Goal: Task Accomplishment & Management: Manage account settings

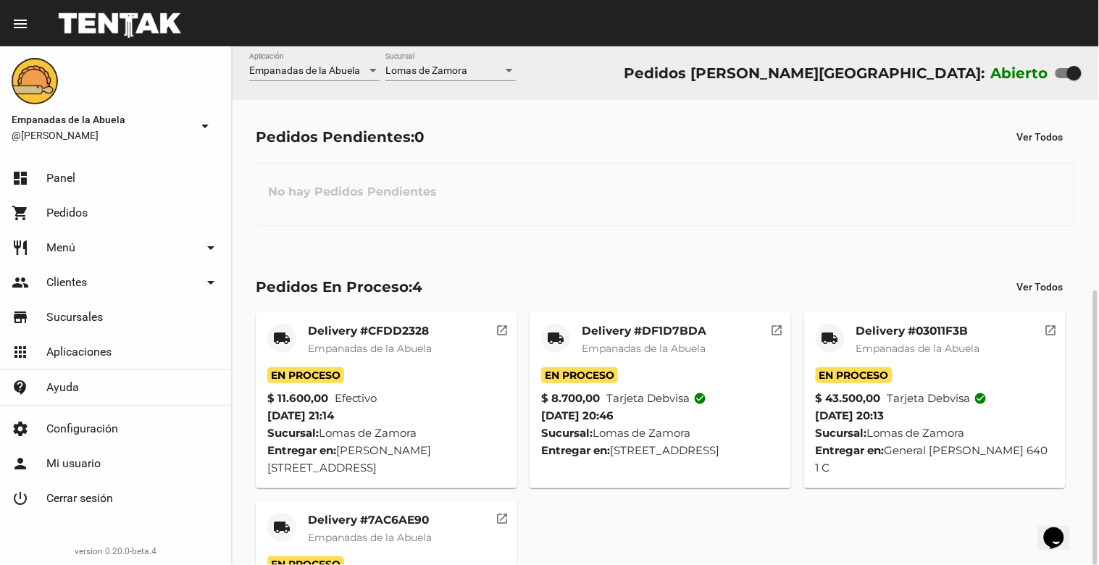
scroll to position [136, 0]
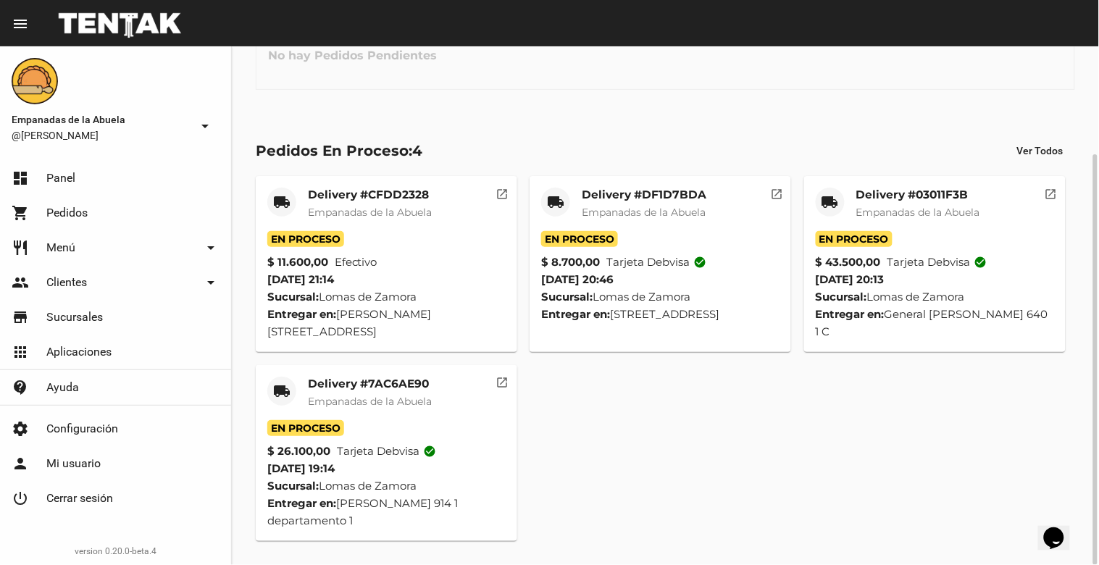
click at [357, 374] on mat-card "local_shipping Delivery #7AC6AE90 Empanadas de la Abuela En Proceso $ 26.100,00…" at bounding box center [387, 453] width 262 height 176
click at [367, 385] on mat-card-title "Delivery #7AC6AE90" at bounding box center [370, 384] width 124 height 14
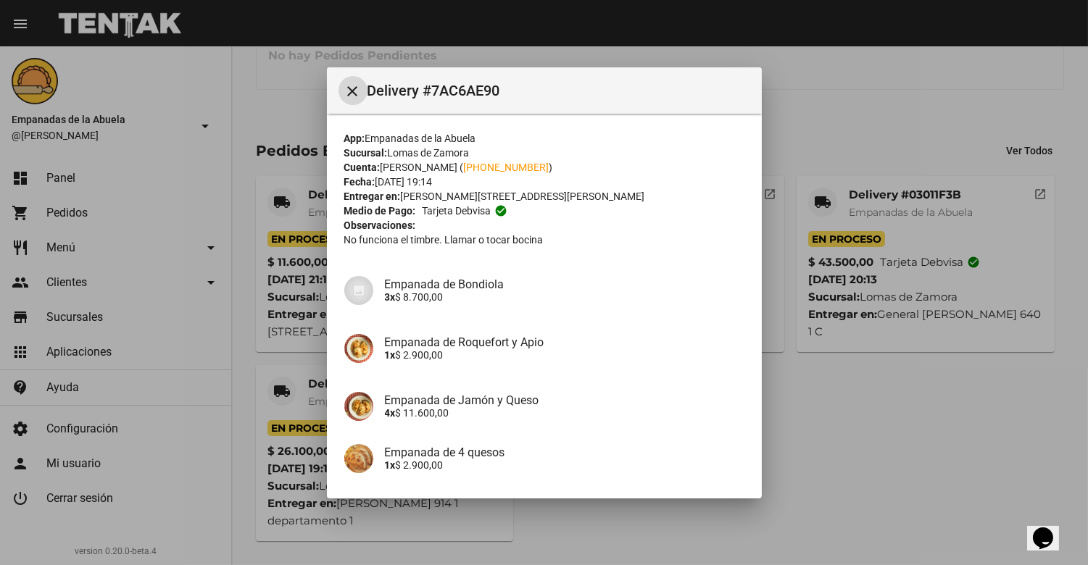
scroll to position [117, 0]
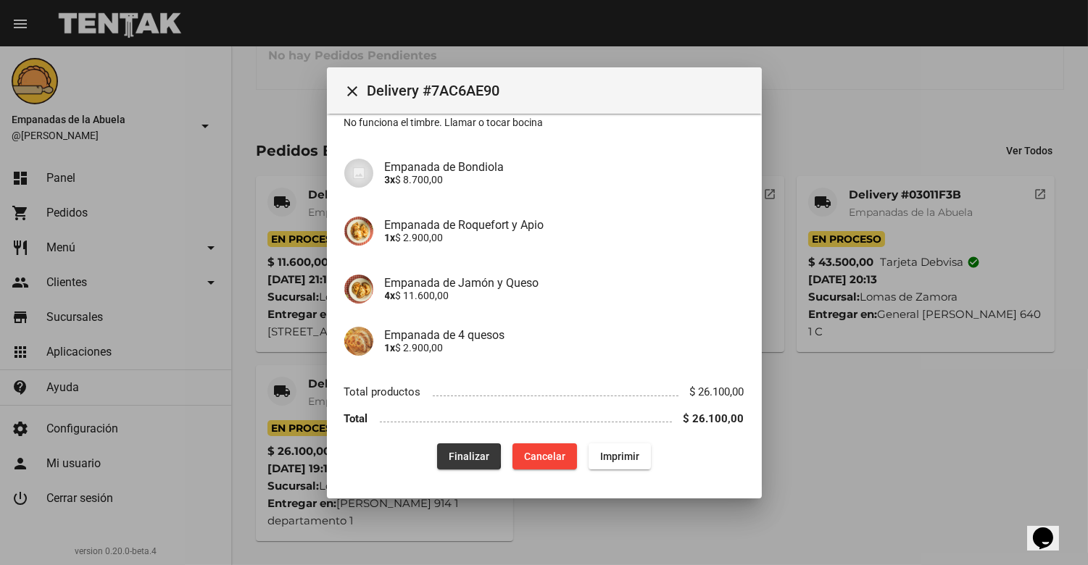
click at [437, 457] on button "Finalizar" at bounding box center [469, 456] width 64 height 26
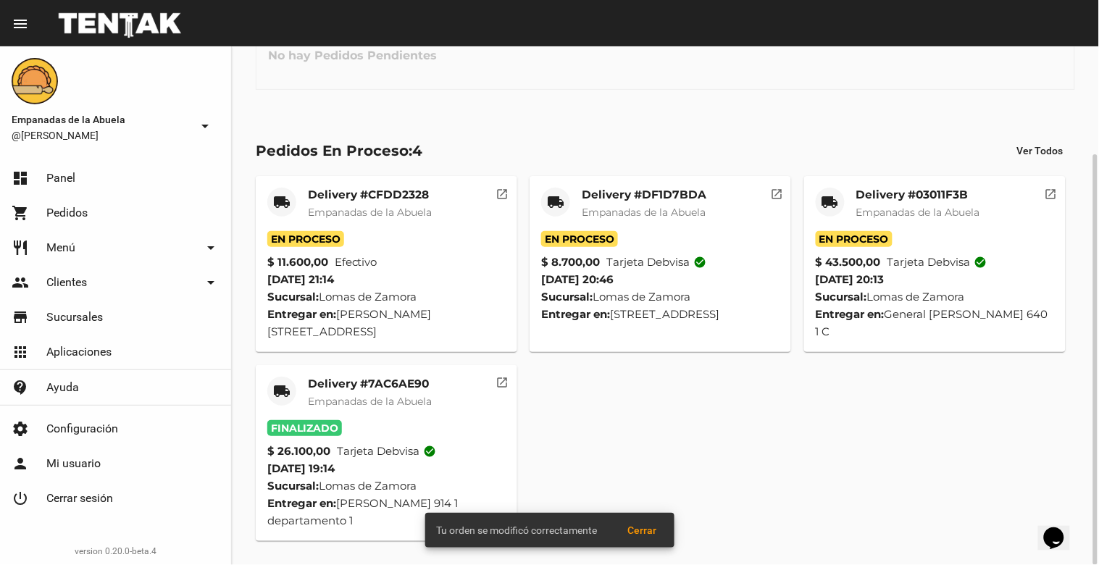
click at [918, 193] on mat-card-title "Delivery #03011F3B" at bounding box center [919, 195] width 124 height 14
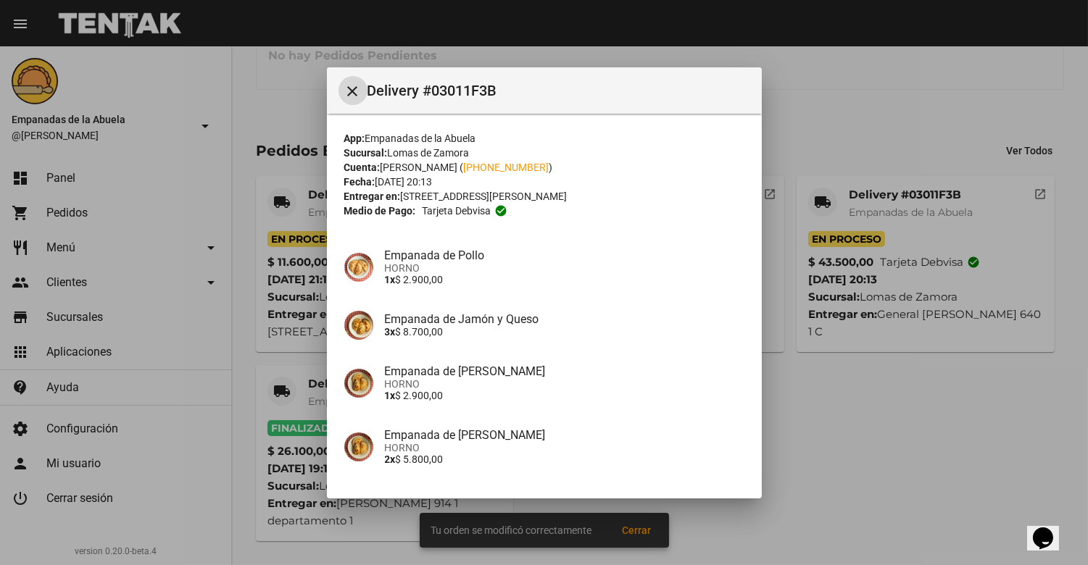
scroll to position [402, 0]
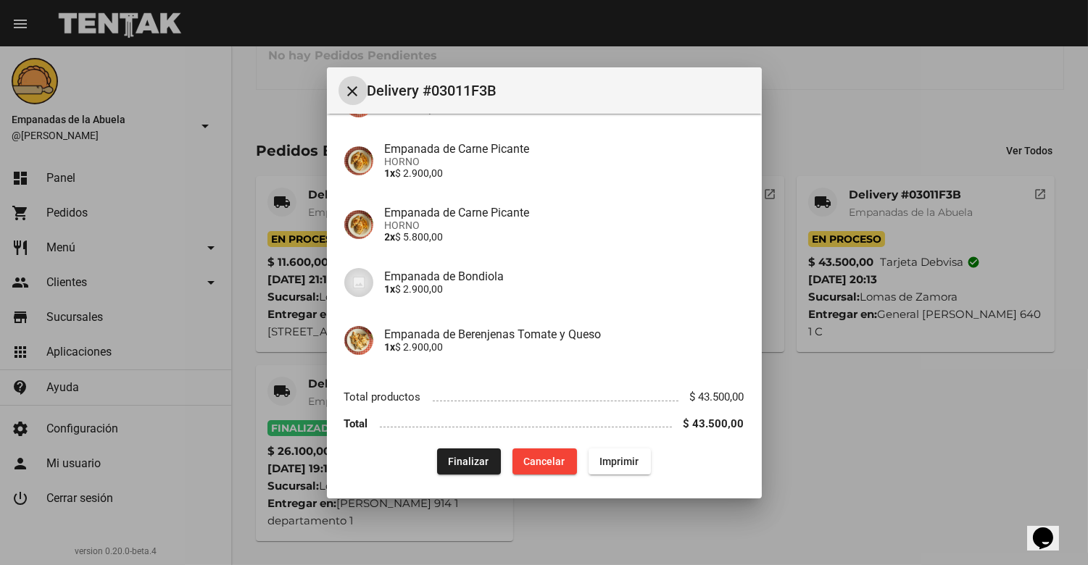
click at [475, 459] on span "Finalizar" at bounding box center [469, 462] width 41 height 12
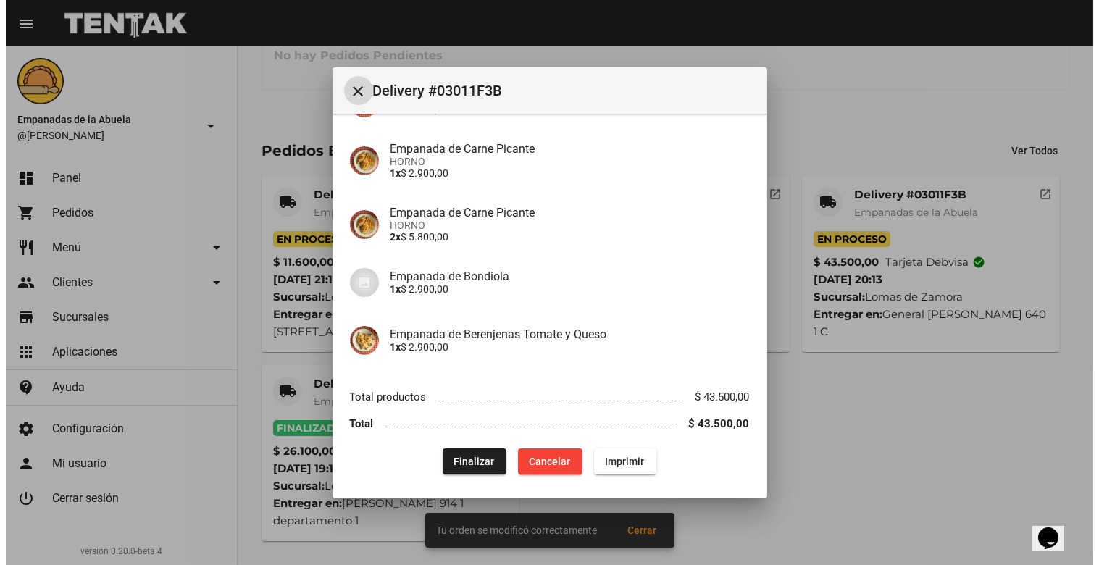
scroll to position [0, 0]
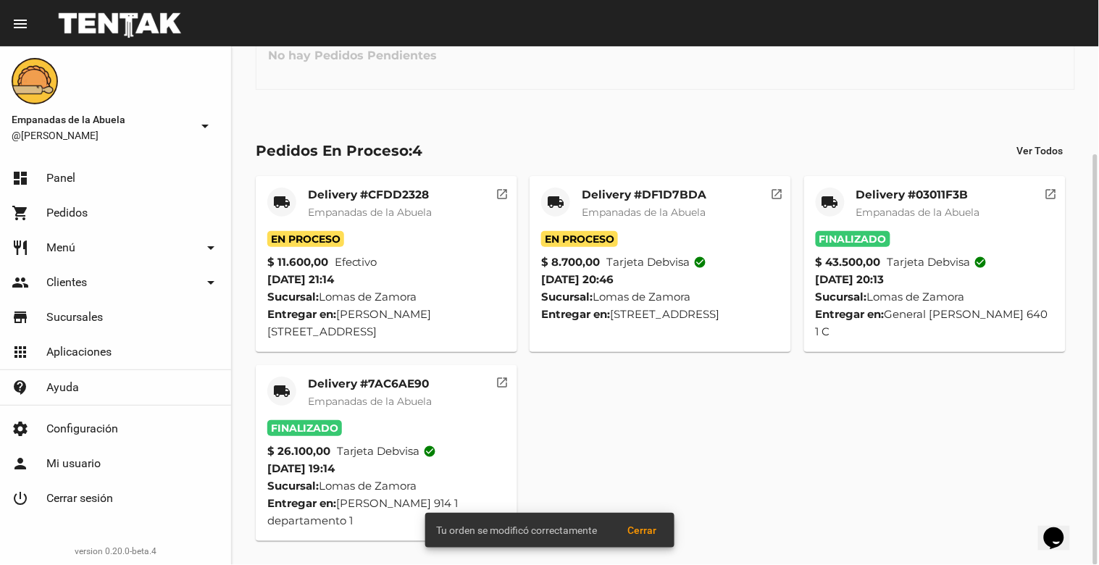
click at [643, 189] on mat-card-title "Delivery #DF1D7BDA" at bounding box center [644, 195] width 125 height 14
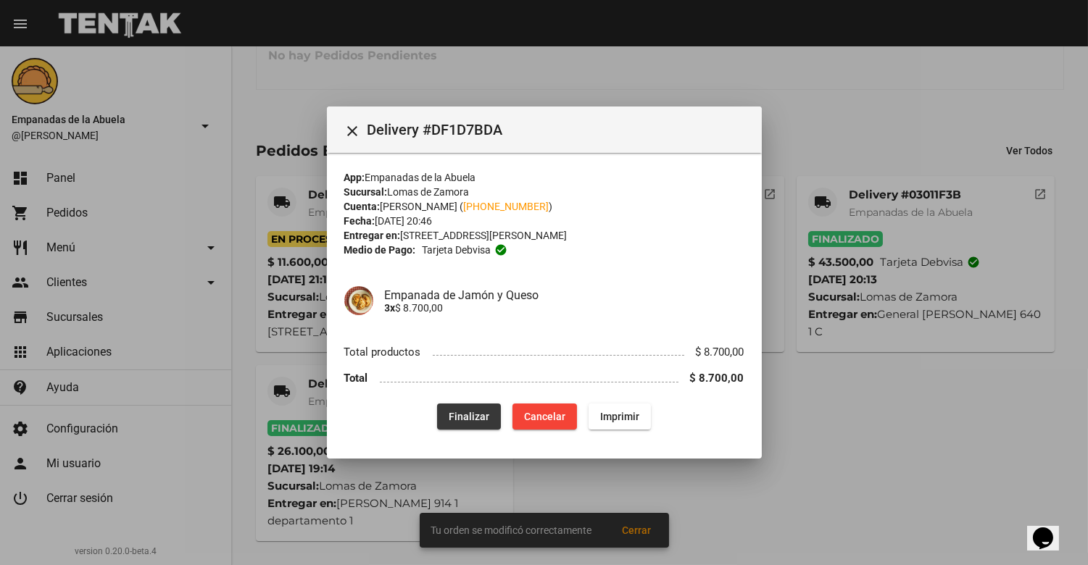
click at [457, 413] on span "Finalizar" at bounding box center [469, 417] width 41 height 12
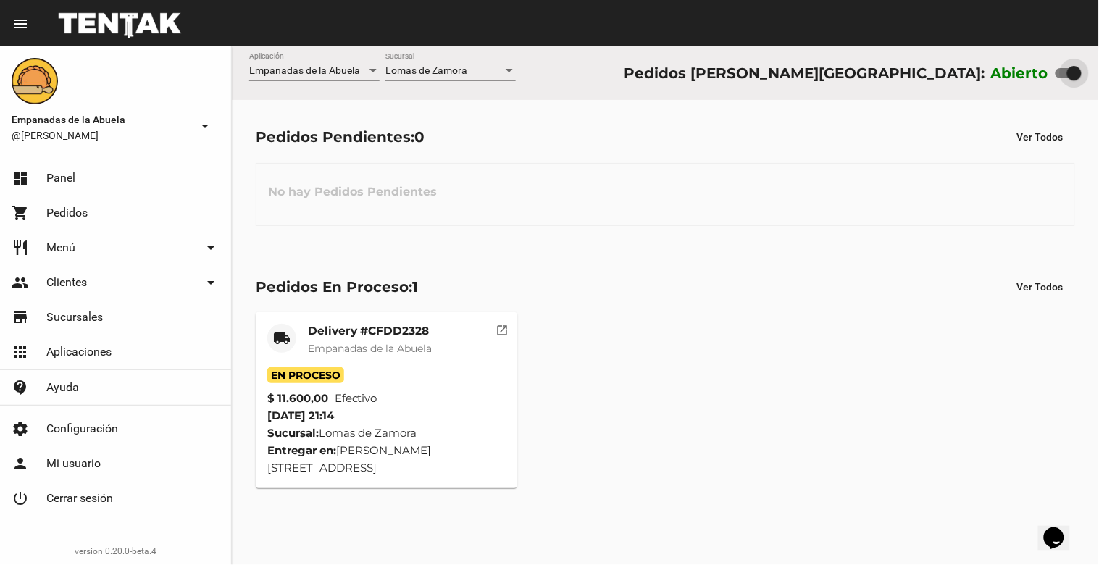
click at [1080, 68] on div at bounding box center [1074, 73] width 14 height 14
click at [1063, 78] on input "checkbox" at bounding box center [1062, 78] width 1 height 1
checkbox input "false"
click at [328, 338] on mat-card-title "Delivery #CFDD2328" at bounding box center [370, 331] width 124 height 14
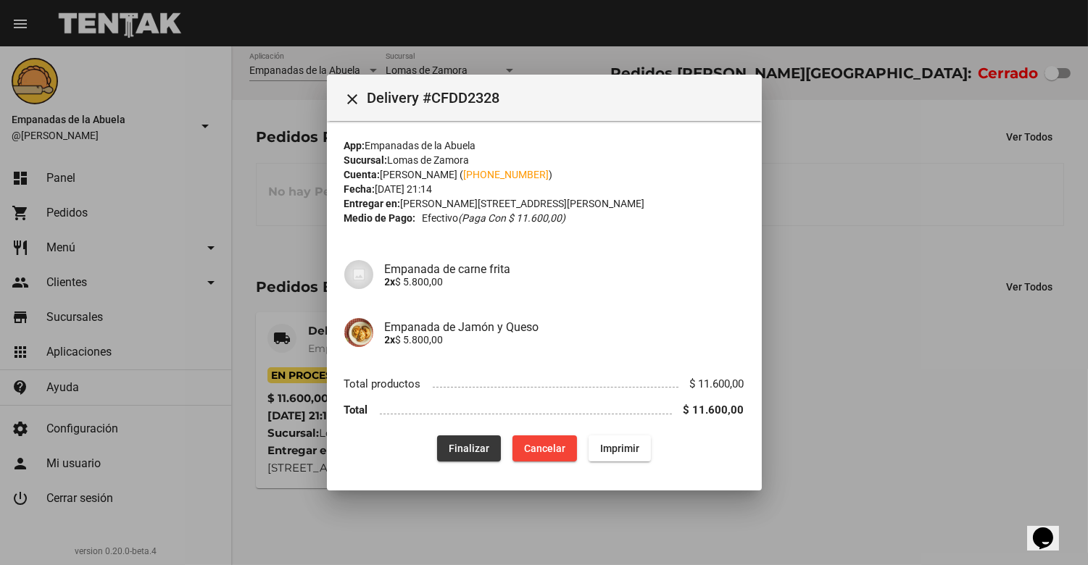
click at [472, 443] on span "Finalizar" at bounding box center [469, 449] width 41 height 12
